Goal: Check status

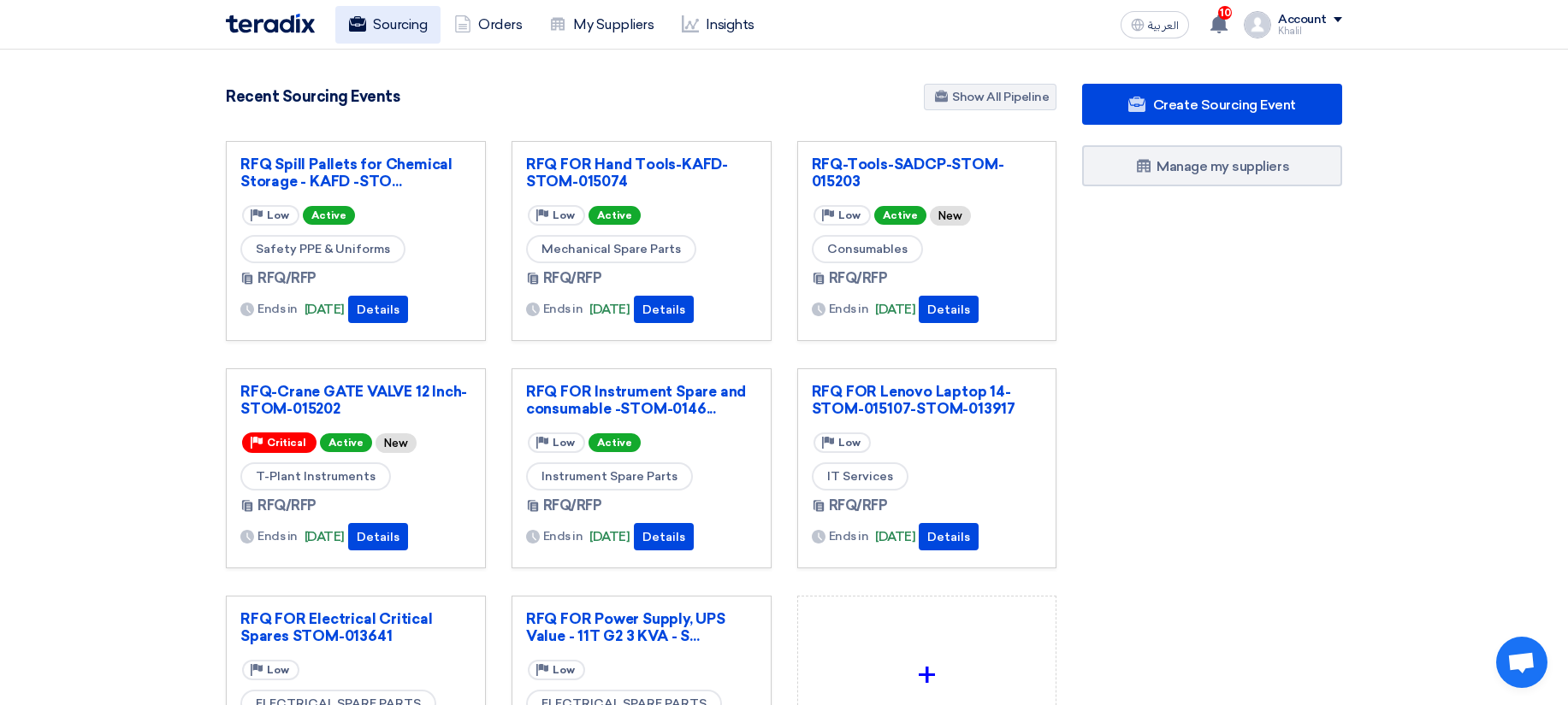
click at [382, 13] on link "Sourcing" at bounding box center [388, 24] width 105 height 38
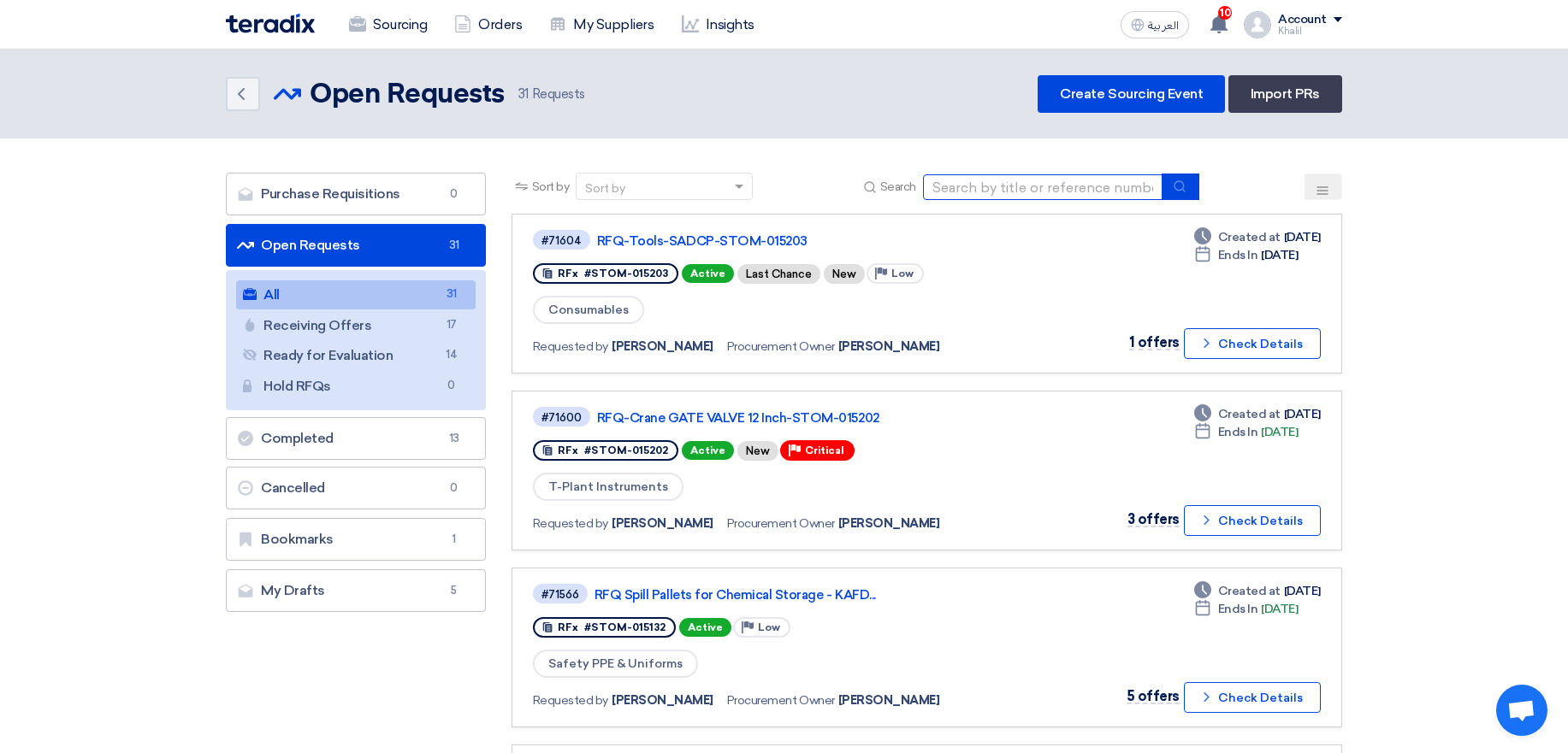
click at [1066, 188] on input at bounding box center [1042, 188] width 239 height 26
paste input "RFQ FOR Calibration INST- BTU"
type input "RFQ FOR Calibration INST- BTU"
click at [1174, 190] on icon "submit" at bounding box center [1179, 186] width 14 height 14
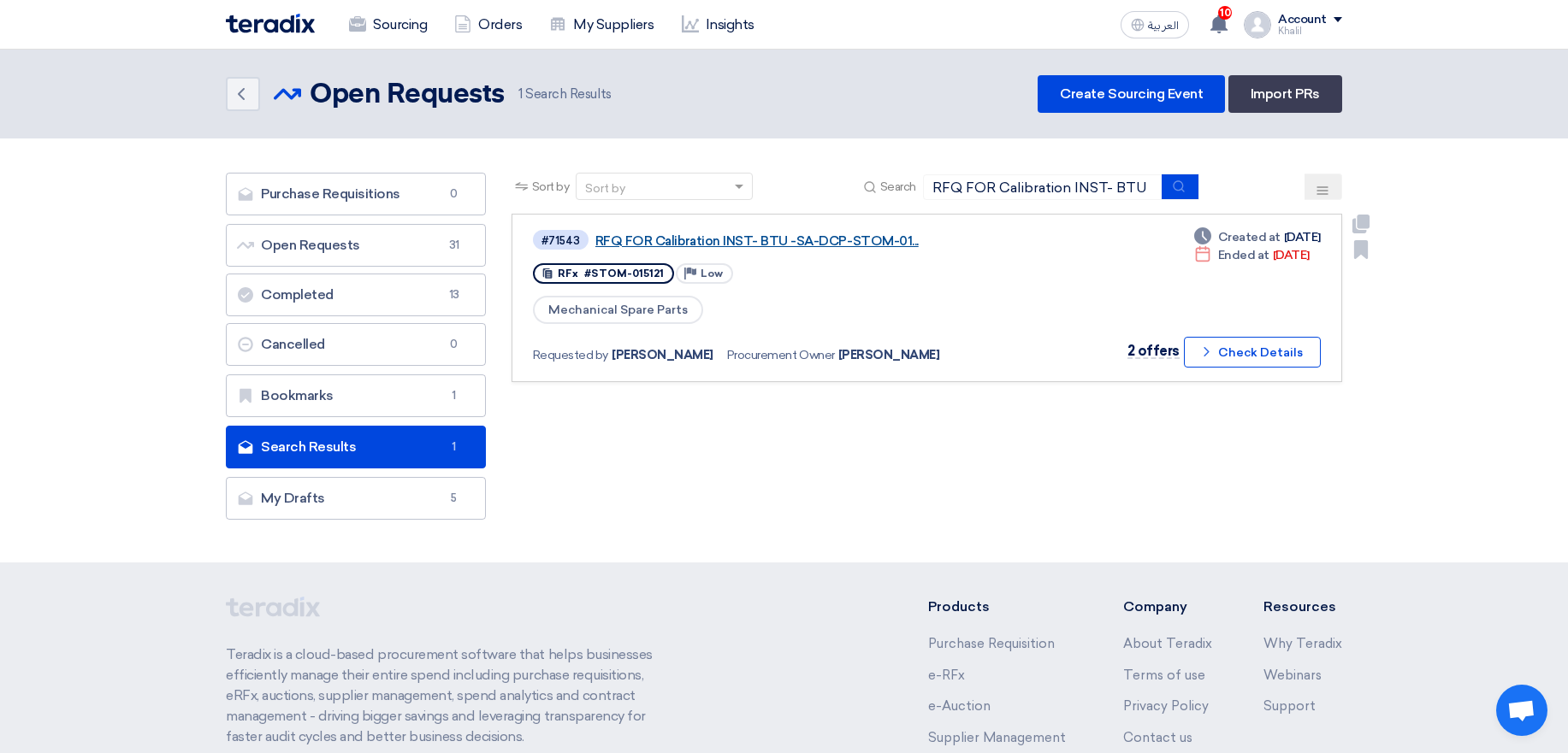
click at [759, 239] on link "RFQ FOR Calibration INST- BTU -SA-DCP-STOM-01..." at bounding box center [809, 241] width 428 height 16
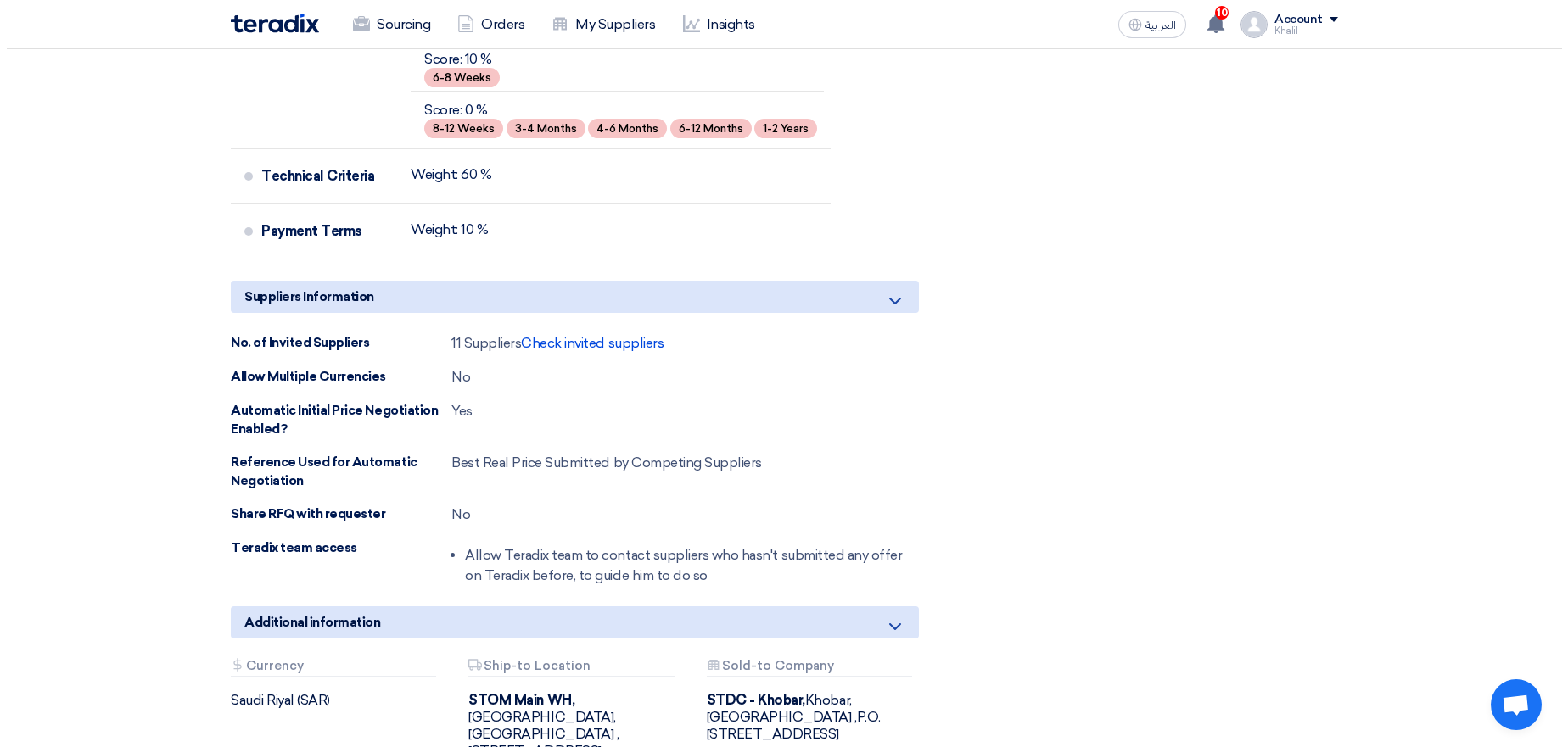
scroll to position [1933, 0]
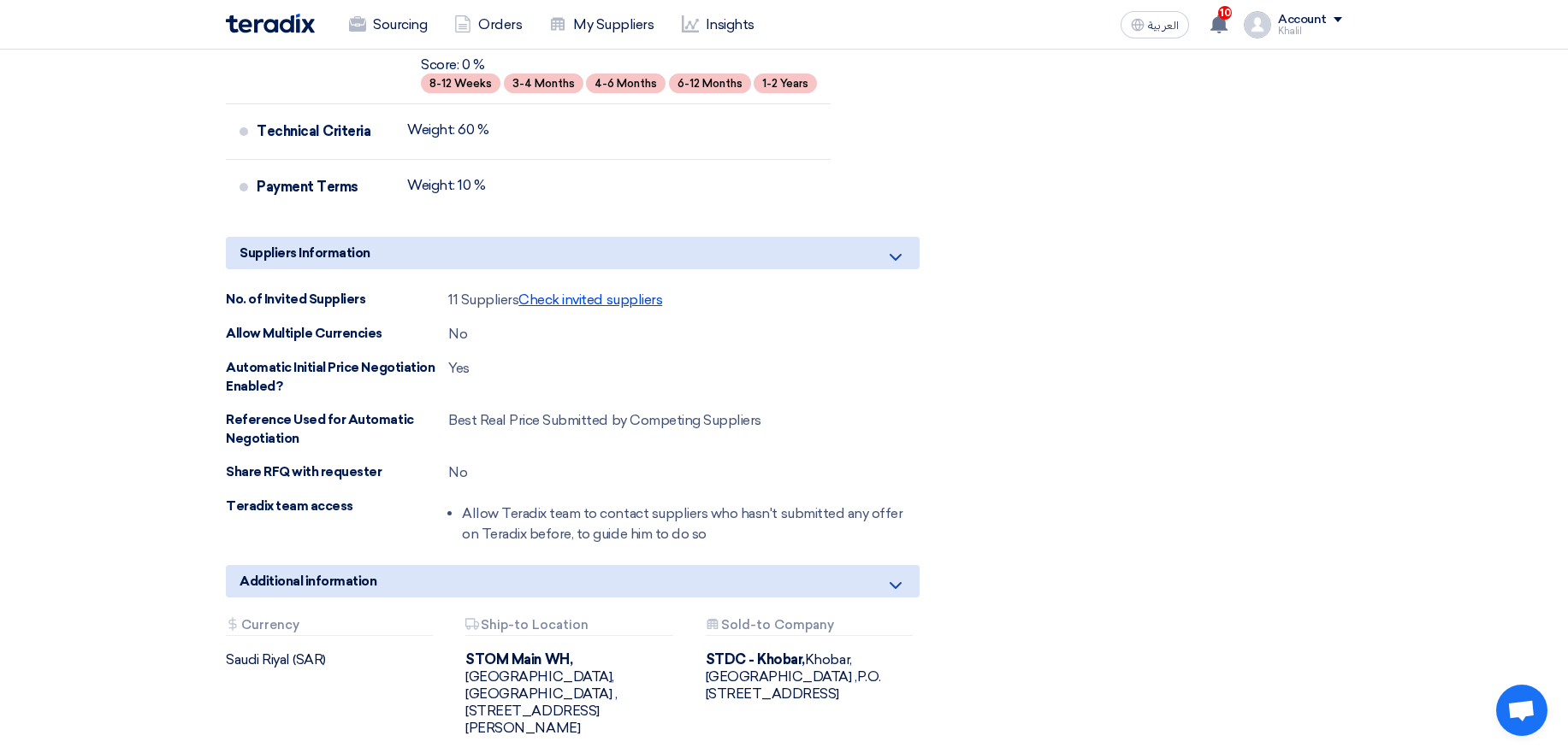
click at [588, 291] on span "Check invited suppliers" at bounding box center [590, 299] width 143 height 17
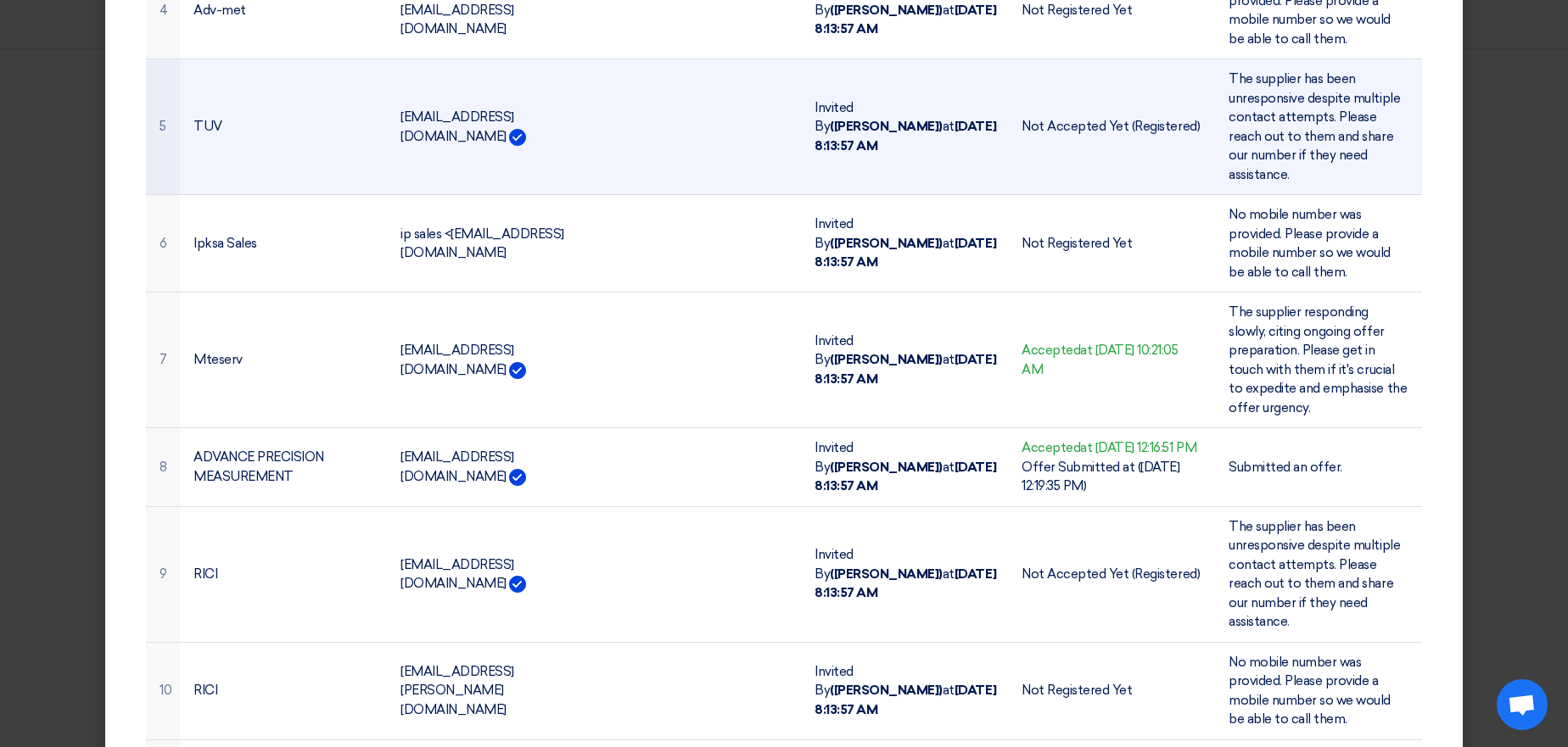
scroll to position [636, 0]
